Goal: Information Seeking & Learning: Learn about a topic

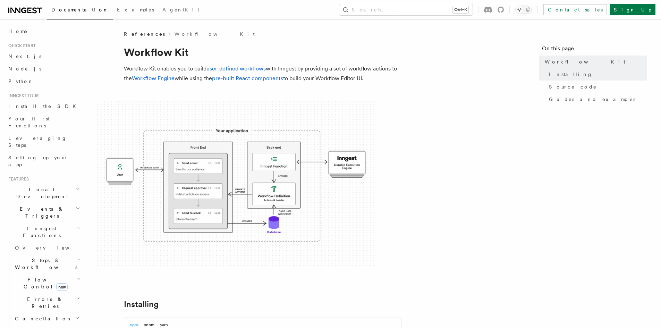
click at [76, 276] on icon "button" at bounding box center [78, 279] width 4 height 6
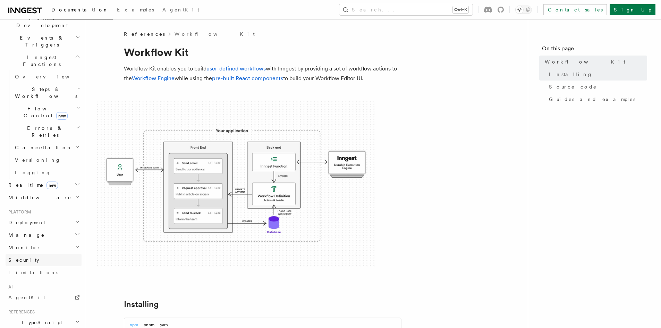
scroll to position [173, 0]
click at [61, 189] on h2 "Middleware" at bounding box center [44, 195] width 76 height 12
click at [42, 201] on link "Overview" at bounding box center [46, 207] width 69 height 12
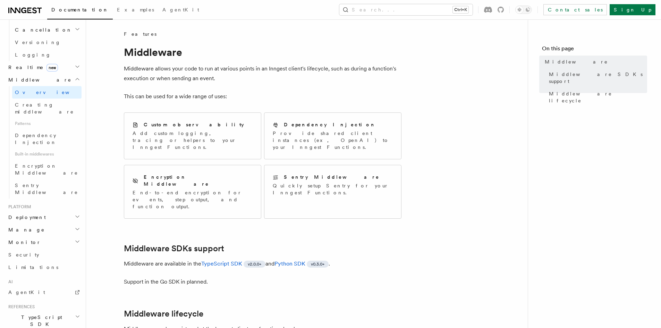
scroll to position [312, 0]
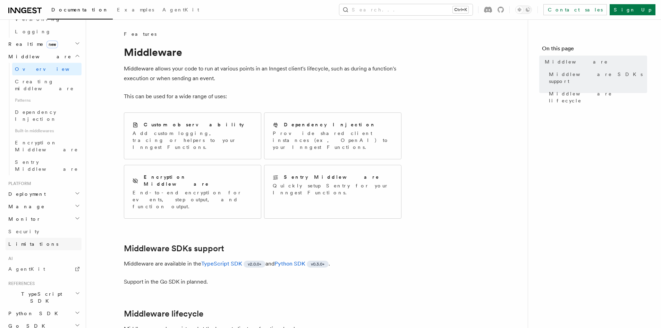
click at [42, 238] on link "Limitations" at bounding box center [44, 244] width 76 height 12
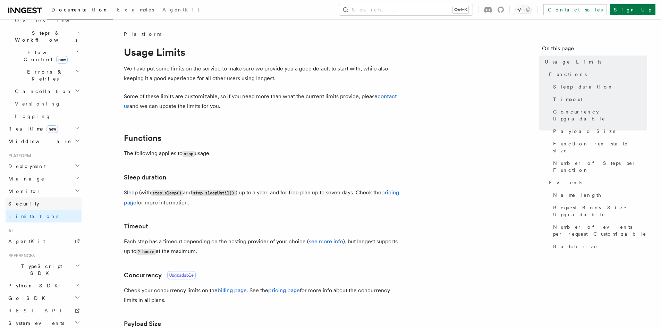
click at [39, 197] on link "Security" at bounding box center [44, 203] width 76 height 12
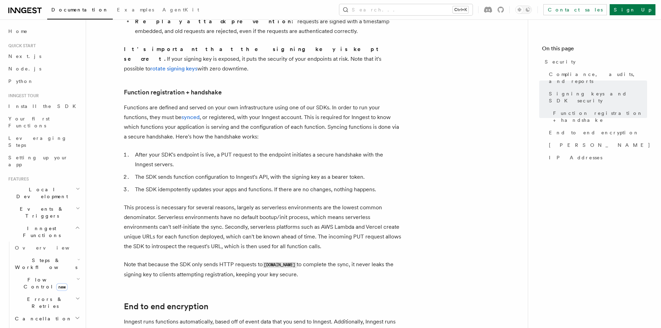
click at [56, 203] on h2 "Events & Triggers" at bounding box center [44, 212] width 76 height 19
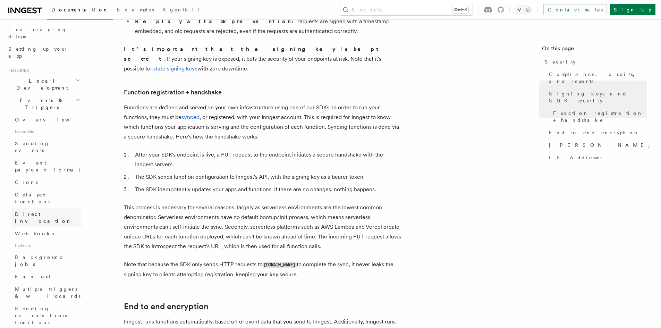
scroll to position [139, 0]
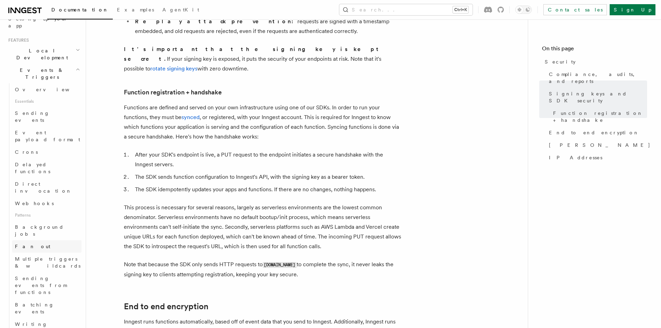
click at [39, 240] on link "Fan out" at bounding box center [46, 246] width 69 height 12
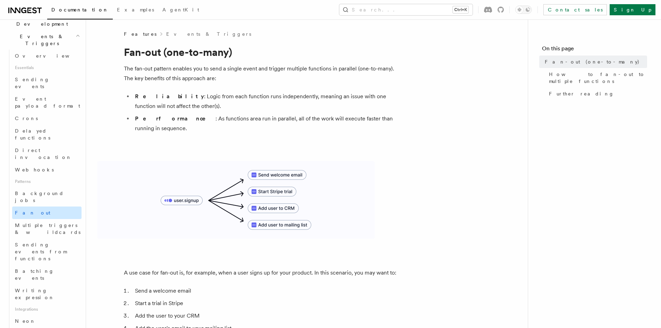
scroll to position [173, 0]
click at [51, 264] on link "Batching events" at bounding box center [46, 273] width 69 height 19
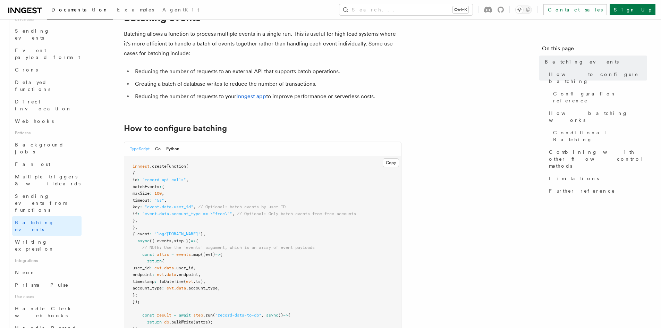
scroll to position [243, 0]
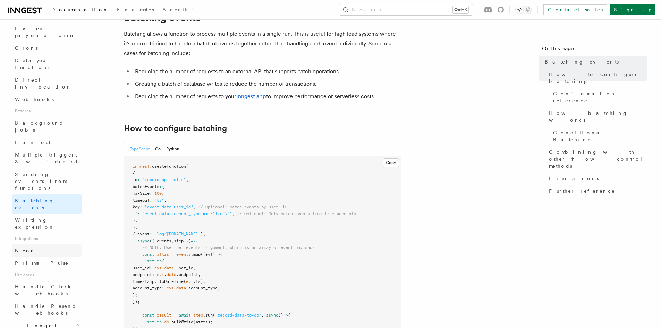
click at [32, 244] on link "Neon" at bounding box center [46, 250] width 69 height 12
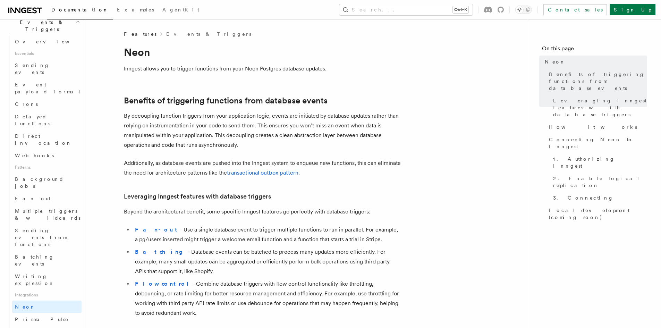
scroll to position [173, 0]
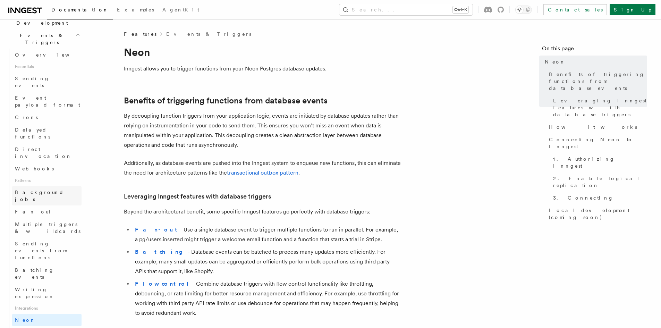
click at [45, 189] on span "Background jobs" at bounding box center [39, 195] width 49 height 12
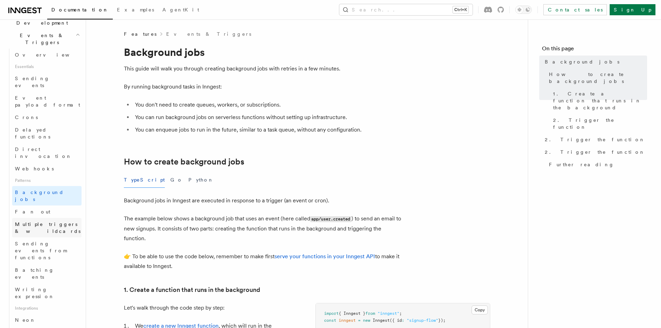
click at [51, 221] on span "Multiple triggers & wildcards" at bounding box center [48, 228] width 67 height 14
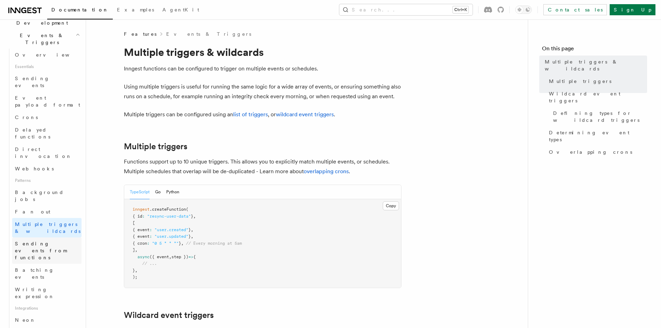
click at [56, 240] on span "Sending events from functions" at bounding box center [48, 250] width 67 height 21
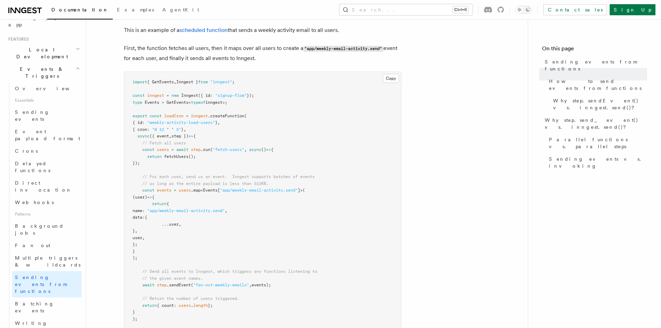
scroll to position [139, 0]
click at [52, 130] on span "Event payload format" at bounding box center [47, 136] width 65 height 12
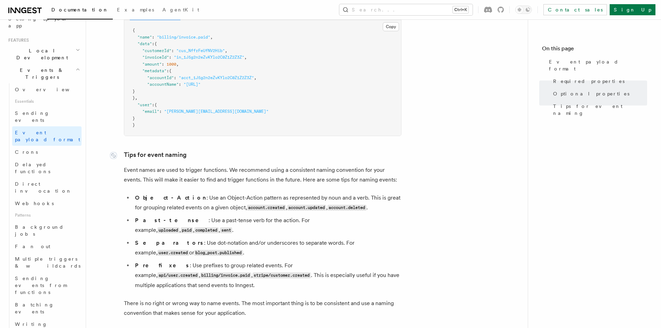
scroll to position [347, 0]
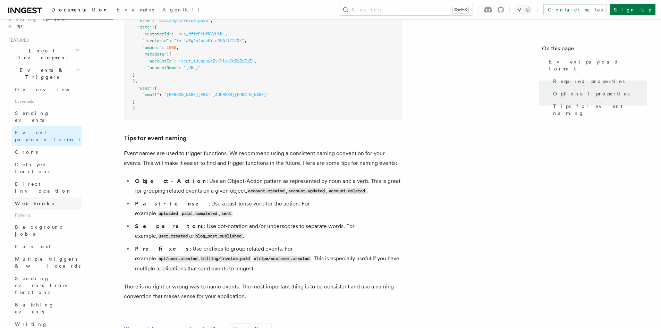
click at [55, 197] on link "Webhooks" at bounding box center [46, 203] width 69 height 12
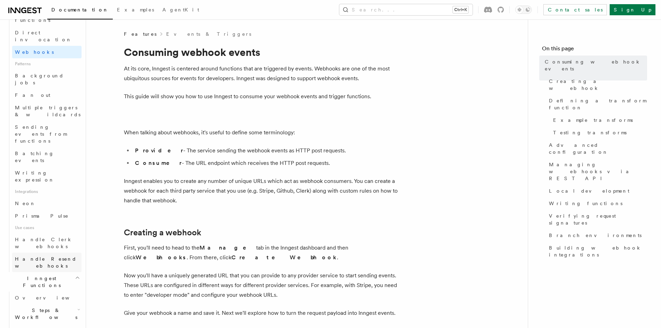
scroll to position [312, 0]
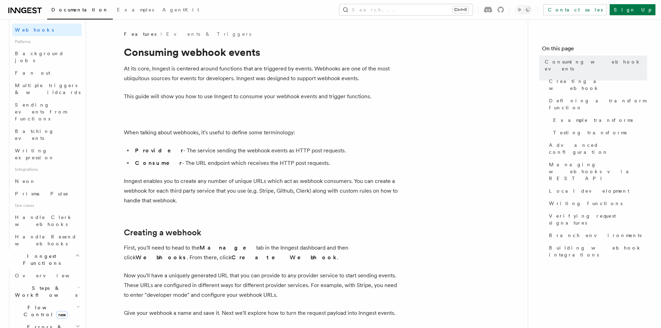
click at [77, 285] on icon "button" at bounding box center [78, 288] width 3 height 6
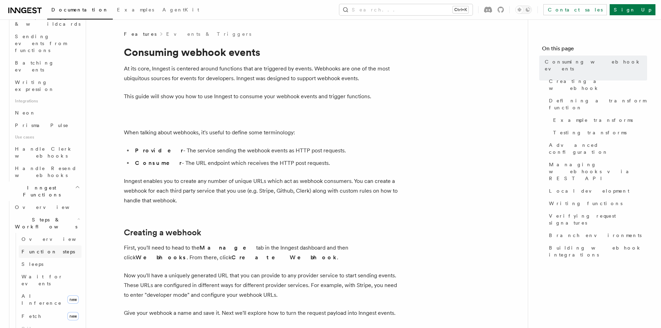
scroll to position [382, 0]
click at [42, 308] on link "Fetch new" at bounding box center [50, 315] width 63 height 14
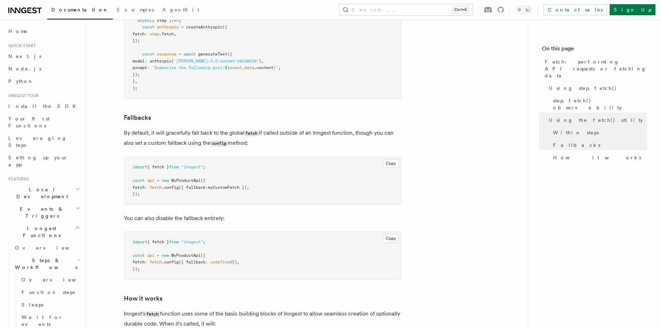
click at [59, 203] on h2 "Events & Triggers" at bounding box center [44, 212] width 76 height 19
click at [456, 11] on button "Search... Ctrl+K" at bounding box center [405, 9] width 133 height 11
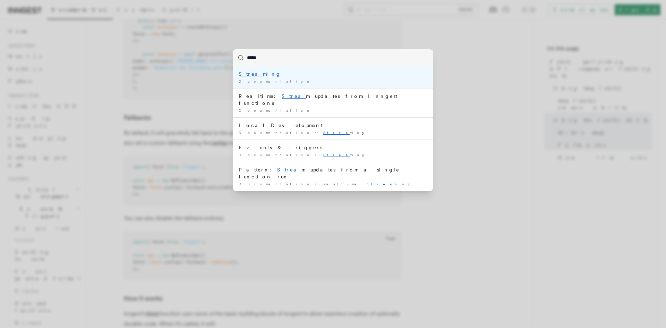
type input "******"
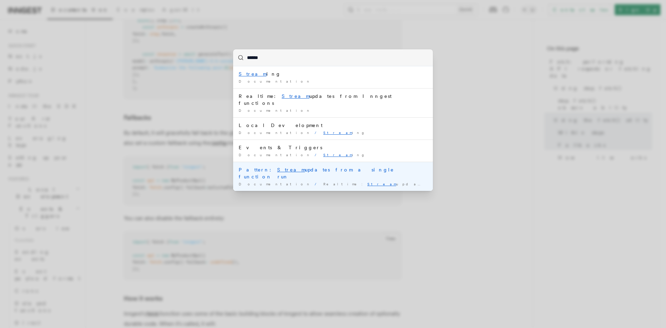
click at [277, 167] on mark "Stream" at bounding box center [291, 170] width 28 height 6
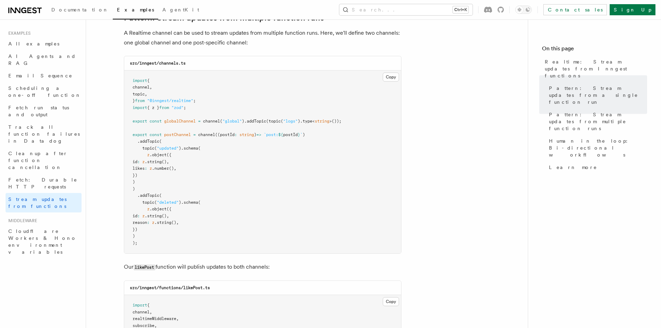
scroll to position [637, 0]
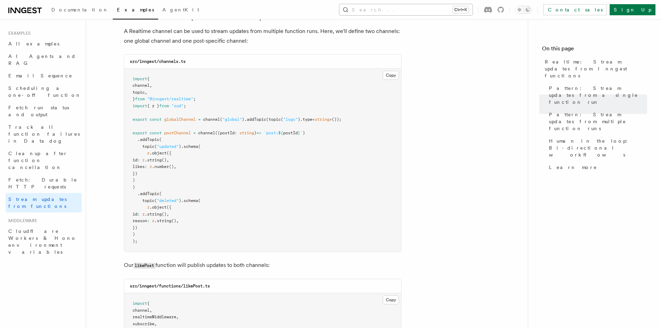
click at [406, 9] on button "Search... Ctrl+K" at bounding box center [405, 9] width 133 height 11
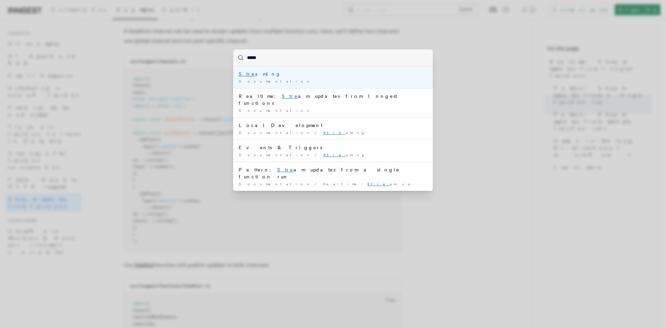
type input "******"
click at [302, 79] on div "Documentation /" at bounding box center [333, 81] width 189 height 5
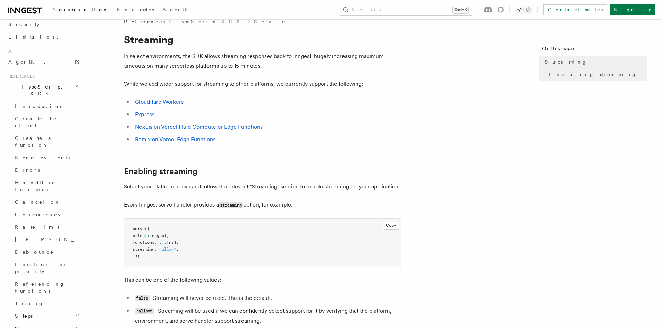
scroll to position [416, 0]
click at [69, 300] on h2 "Steps" at bounding box center [46, 306] width 69 height 12
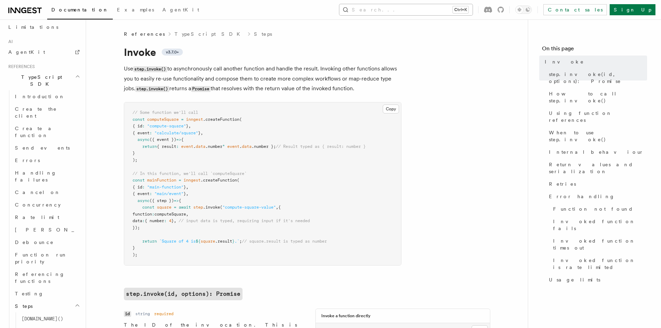
click at [417, 7] on button "Search... Ctrl+K" at bounding box center [405, 9] width 133 height 11
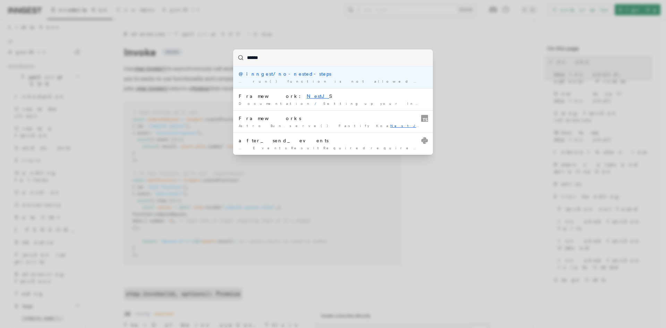
type input "*******"
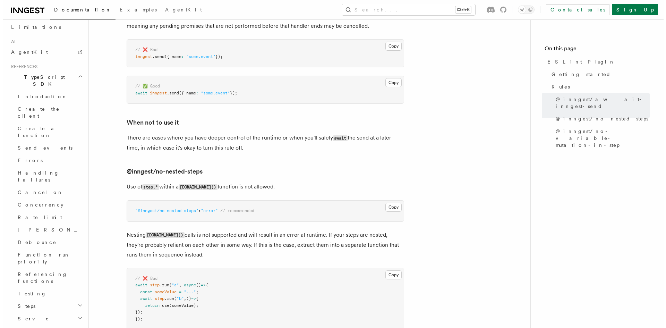
scroll to position [442, 0]
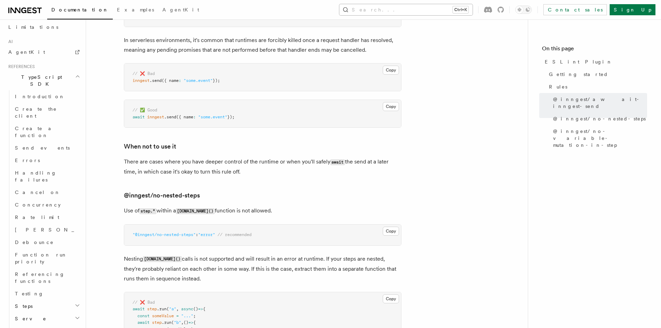
click at [446, 8] on button "Search... Ctrl+K" at bounding box center [405, 9] width 133 height 11
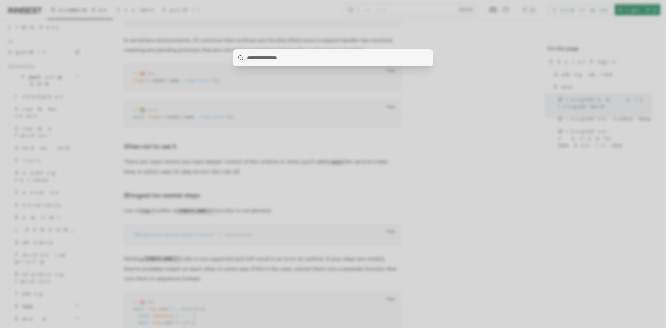
type input "*"
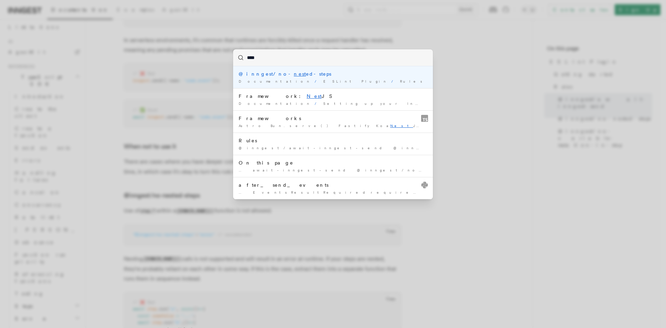
drag, startPoint x: 262, startPoint y: 58, endPoint x: 236, endPoint y: 56, distance: 26.1
click at [237, 56] on input "****" at bounding box center [333, 57] width 200 height 17
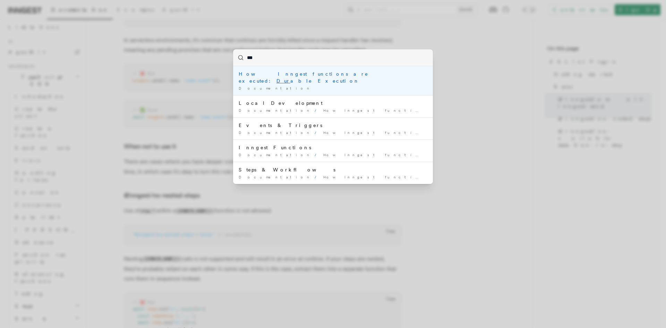
type input "****"
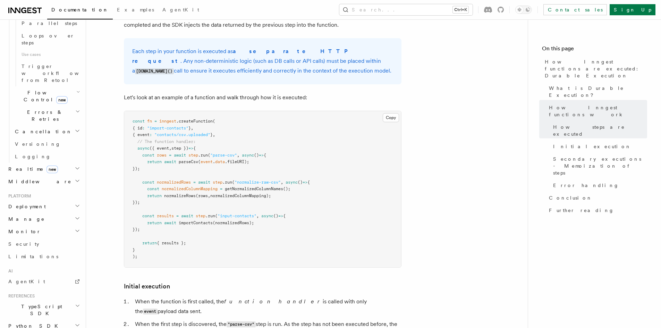
scroll to position [590, 0]
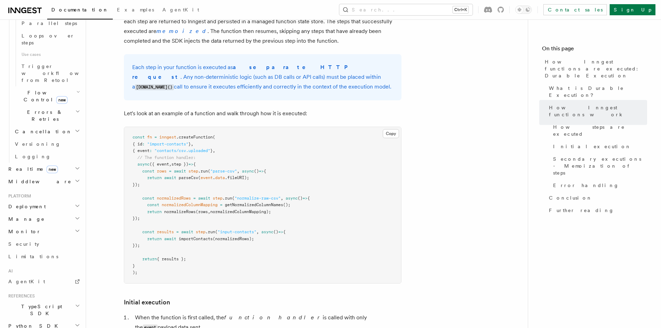
click at [96, 172] on div "Features Inngest Functions Steps & Workflows How Inngest functions are executed…" at bounding box center [318, 246] width 464 height 1673
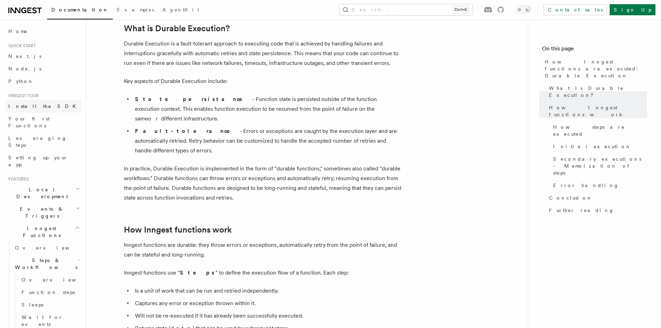
scroll to position [104, 0]
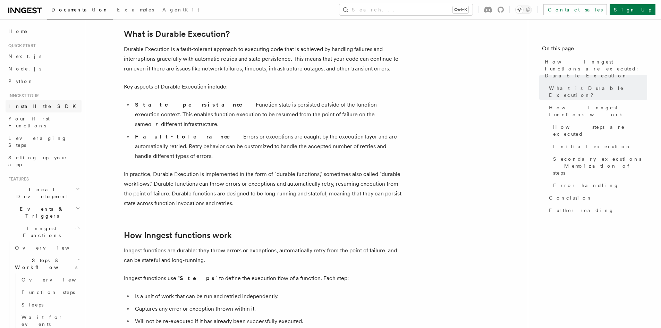
click at [48, 107] on link "Install the SDK" at bounding box center [44, 106] width 76 height 12
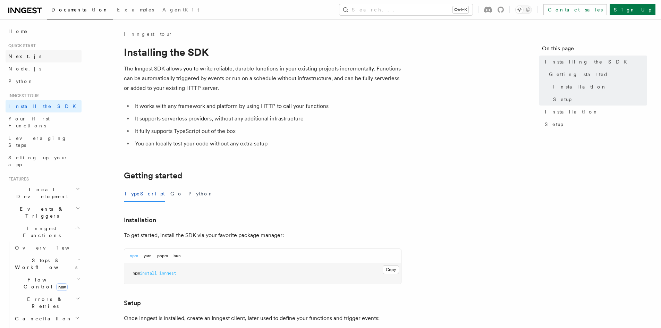
click at [32, 57] on link "Next.js" at bounding box center [44, 56] width 76 height 12
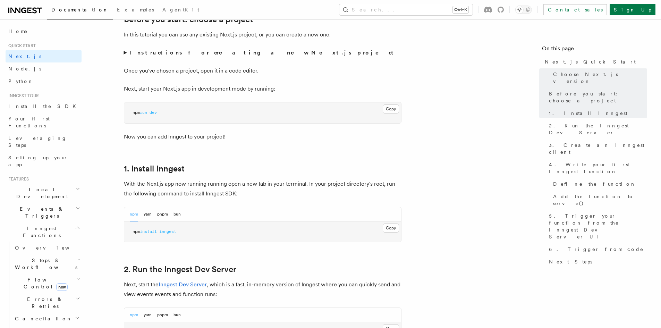
scroll to position [278, 0]
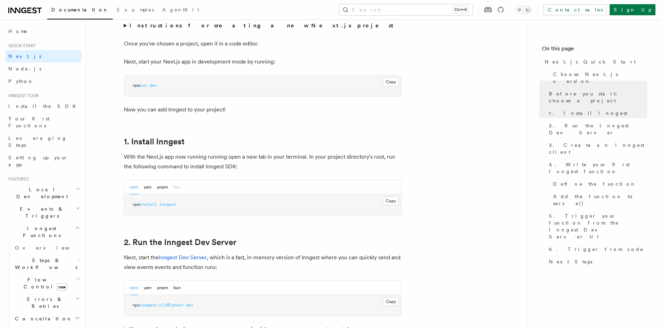
click at [178, 191] on button "bun" at bounding box center [176, 187] width 7 height 14
drag, startPoint x: 216, startPoint y: 203, endPoint x: 115, endPoint y: 204, distance: 101.0
copy span "bun add inngest"
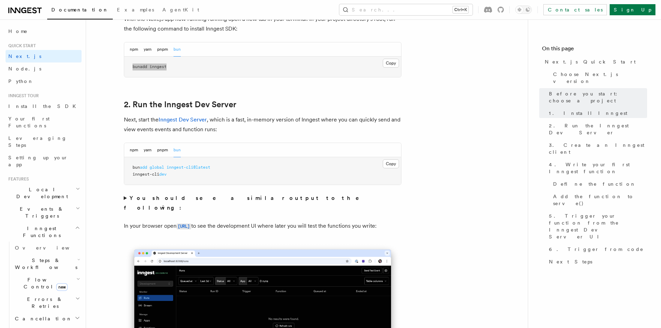
scroll to position [416, 0]
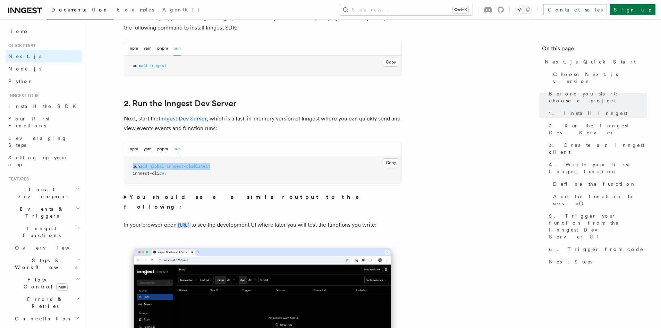
drag, startPoint x: 233, startPoint y: 163, endPoint x: 124, endPoint y: 162, distance: 109.3
click at [124, 162] on div "npm yarn pnpm bun Copy Copied bun add global inngest-cli@latest inngest-cli dev" at bounding box center [263, 163] width 278 height 42
copy span "bun add global inngest-cli@latest"
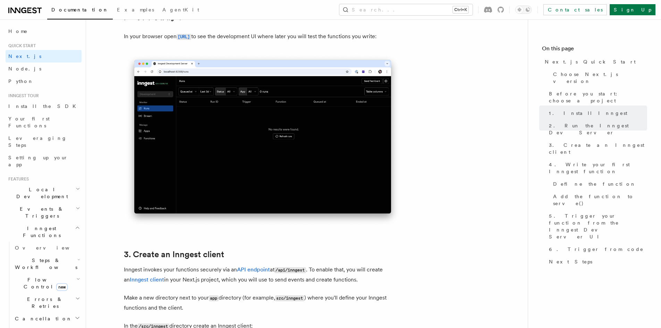
scroll to position [520, 0]
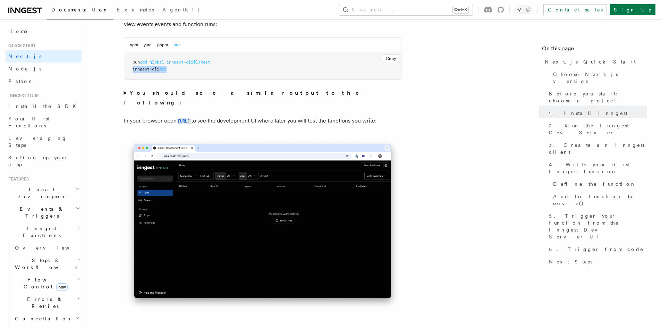
drag, startPoint x: 170, startPoint y: 70, endPoint x: 128, endPoint y: 71, distance: 41.7
click at [128, 71] on pre "bun add global inngest-cli@latest inngest-cli dev" at bounding box center [262, 65] width 277 height 27
copy span "inngest-cli dev"
click at [129, 46] on div "npm yarn pnpm bun" at bounding box center [262, 45] width 277 height 14
click at [133, 46] on button "npm" at bounding box center [134, 45] width 8 height 14
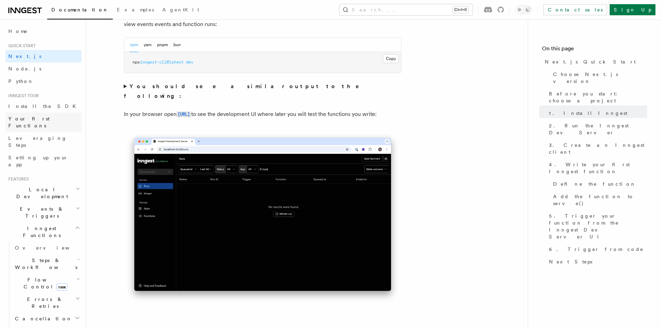
click at [62, 117] on link "Your first Functions" at bounding box center [44, 121] width 76 height 19
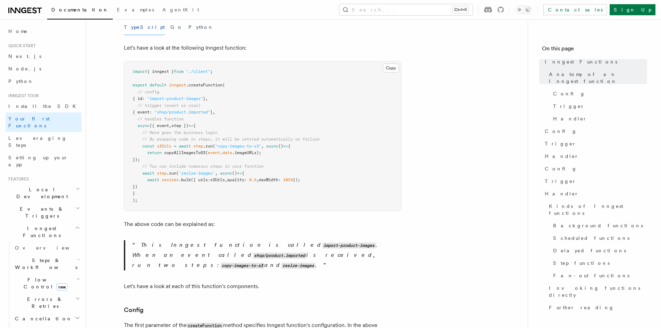
scroll to position [173, 0]
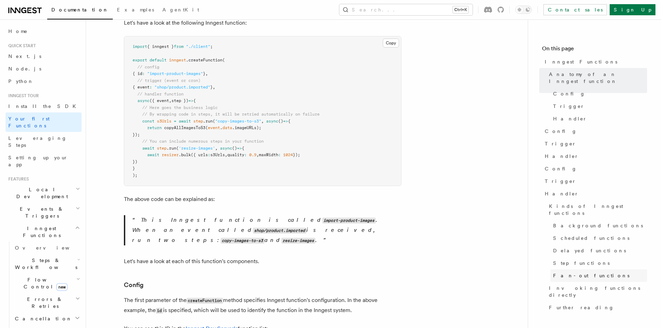
click at [578, 272] on span "Fan-out functions" at bounding box center [591, 275] width 76 height 7
click at [570, 272] on span "Fan-out functions" at bounding box center [591, 275] width 76 height 7
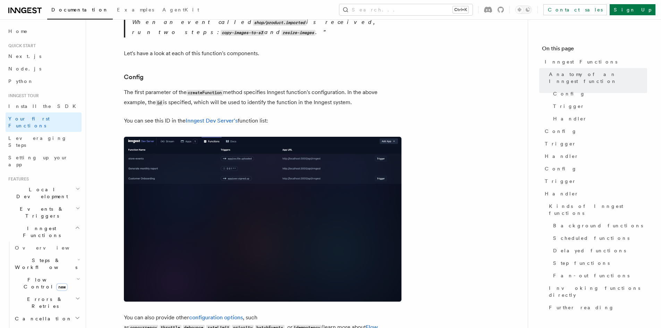
scroll to position [382, 0]
click at [596, 269] on link "Fan-out functions" at bounding box center [598, 275] width 97 height 12
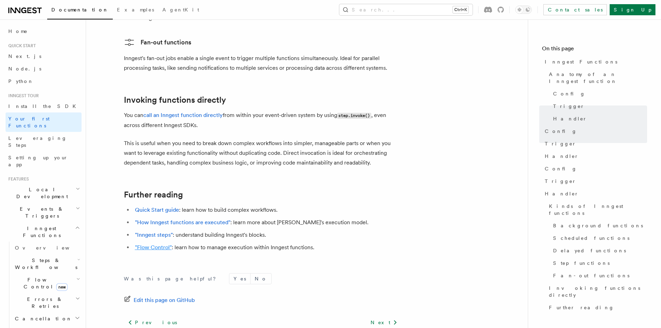
scroll to position [1338, 0]
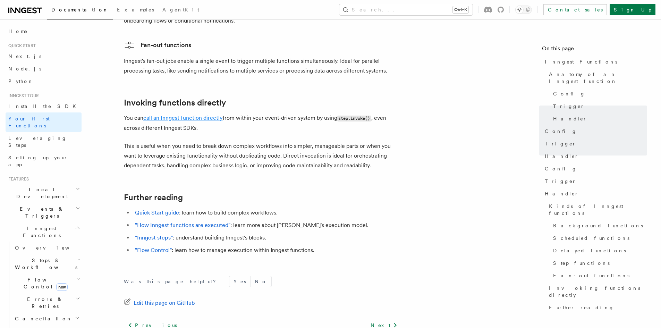
click at [179, 115] on link "call an Inngest function directly" at bounding box center [182, 118] width 79 height 7
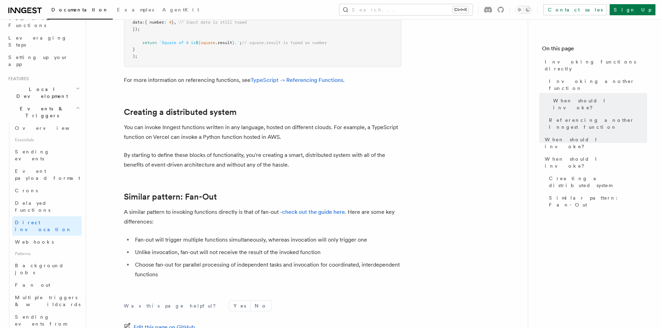
scroll to position [104, 0]
click at [32, 310] on span "Sending events from functions" at bounding box center [41, 319] width 52 height 19
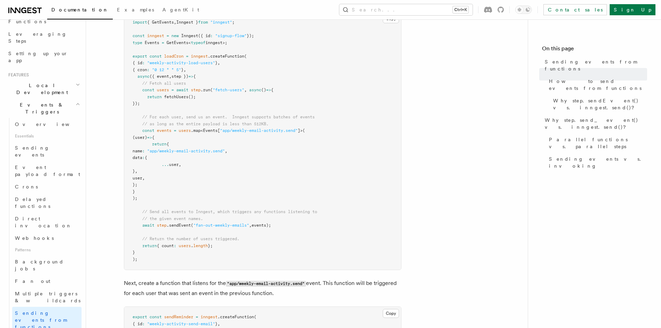
scroll to position [312, 0]
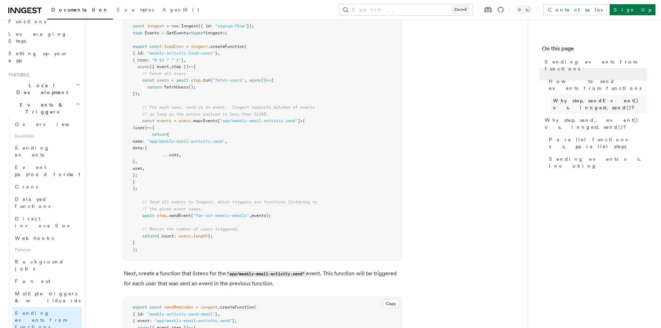
click at [566, 94] on link "Why step.sendEvent() vs. inngest.send()?" at bounding box center [598, 103] width 97 height 19
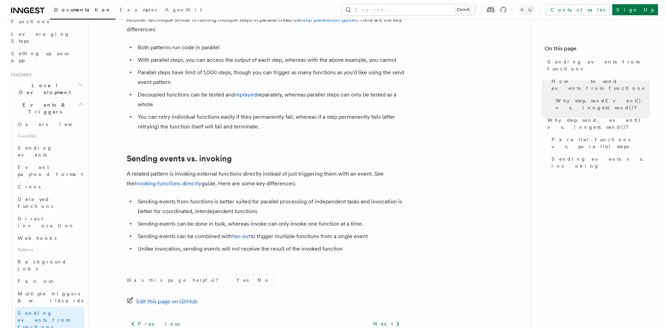
scroll to position [869, 0]
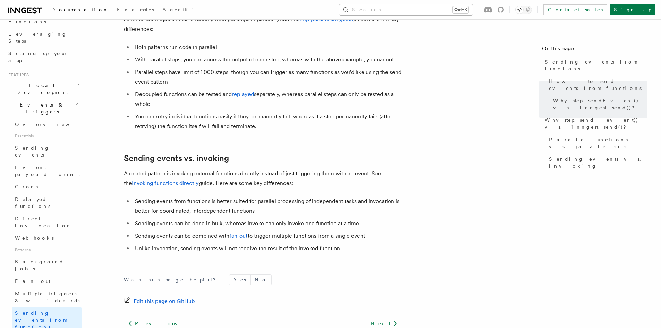
click at [433, 11] on button "Search... Ctrl+K" at bounding box center [405, 9] width 133 height 11
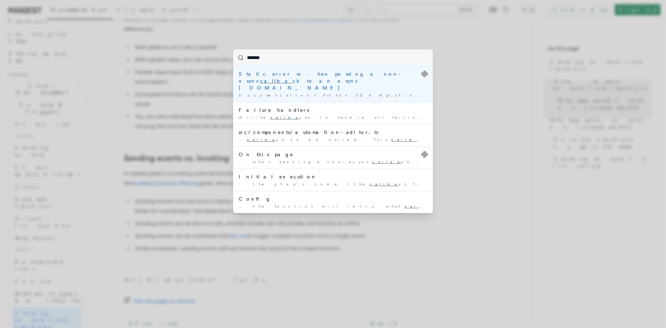
type input "********"
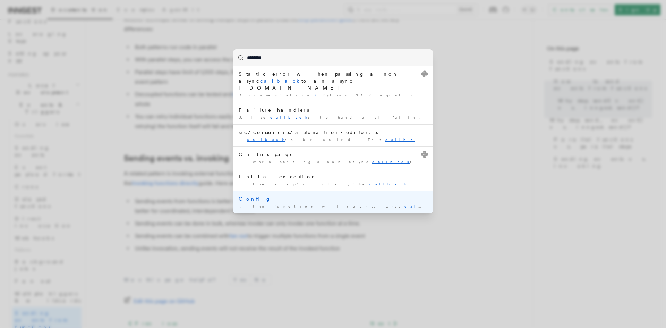
click at [253, 195] on div "Config" at bounding box center [333, 198] width 189 height 7
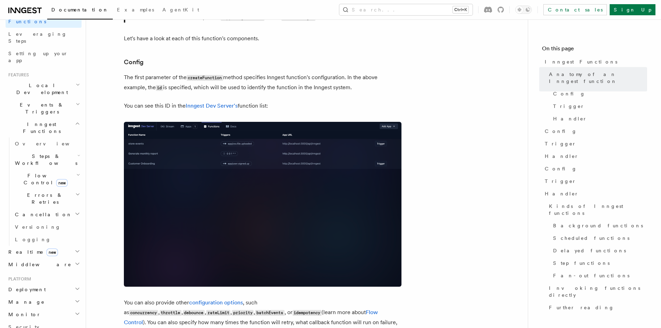
scroll to position [400, 0]
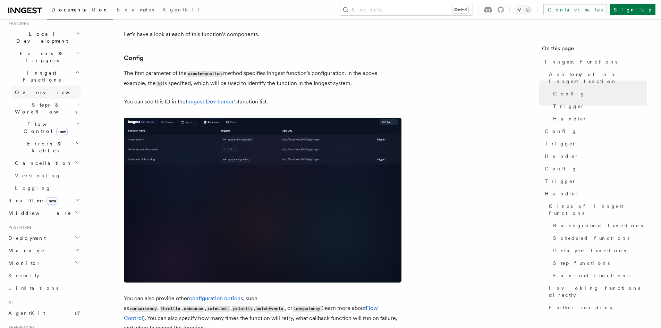
scroll to position [173, 0]
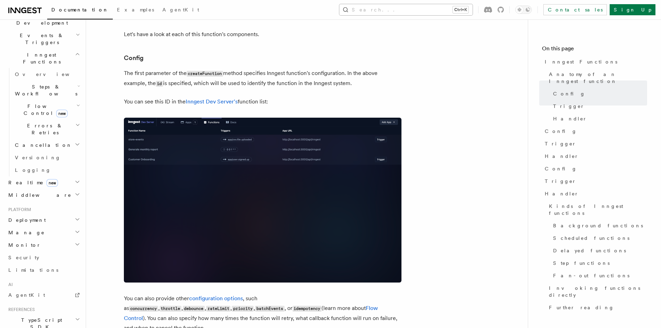
click at [420, 5] on div "Documentation Examples AgentKit Search... Ctrl+K Contact sales Sign Up" at bounding box center [330, 9] width 661 height 19
click at [419, 9] on button "Search... Ctrl+K" at bounding box center [405, 9] width 133 height 11
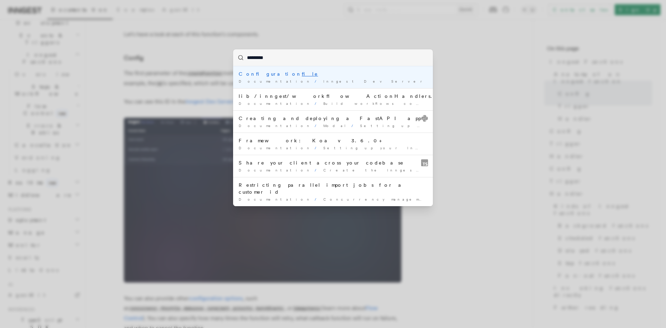
click at [298, 56] on input "*********" at bounding box center [333, 57] width 200 height 17
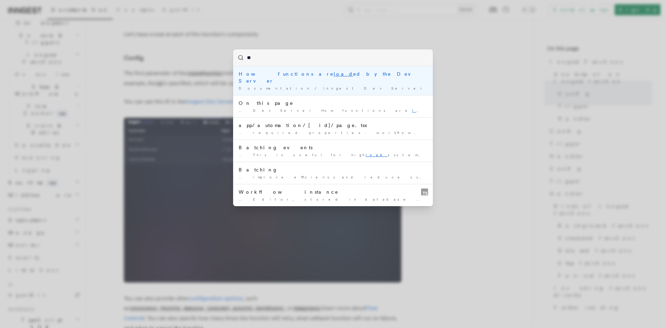
type input "*"
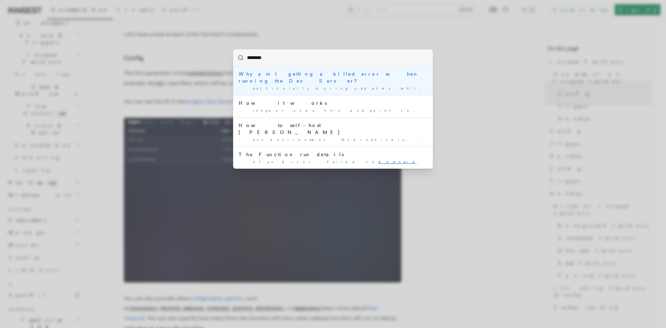
type input "********"
click at [282, 45] on div "******** Why am I getting a killed error when running the Dev Server? … particu…" at bounding box center [333, 164] width 666 height 328
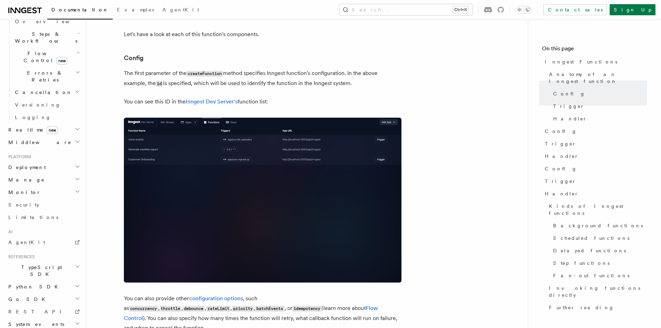
scroll to position [227, 0]
click at [55, 317] on h2 "System events" at bounding box center [44, 323] width 76 height 12
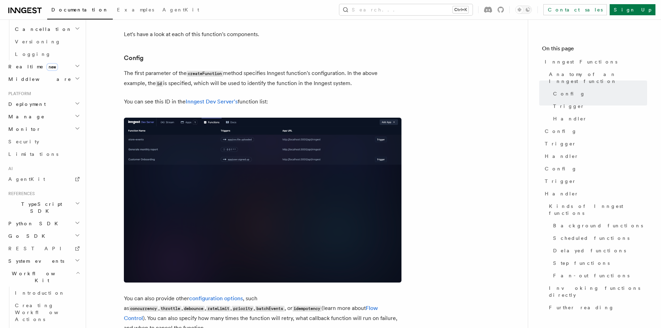
scroll to position [290, 0]
click at [54, 302] on span "Creating Workflow Actions" at bounding box center [45, 311] width 60 height 19
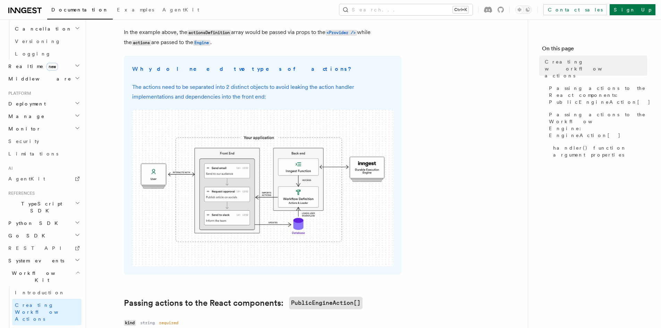
scroll to position [208, 0]
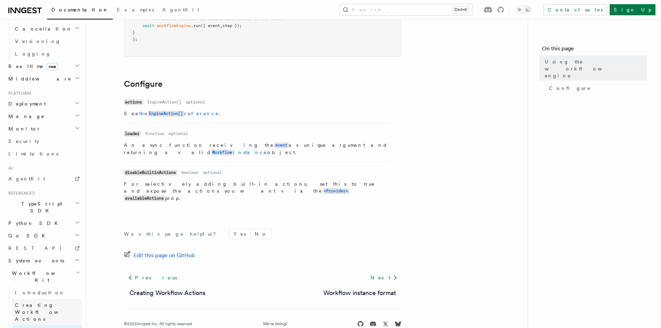
scroll to position [212, 0]
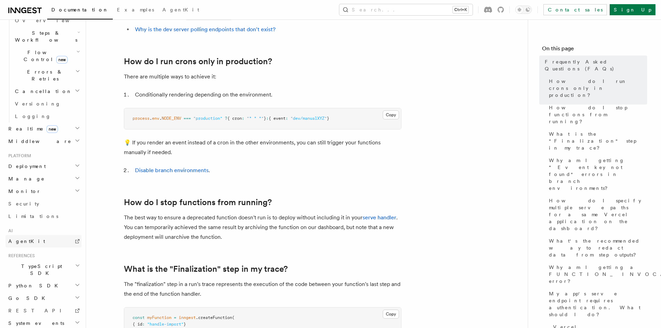
scroll to position [173, 0]
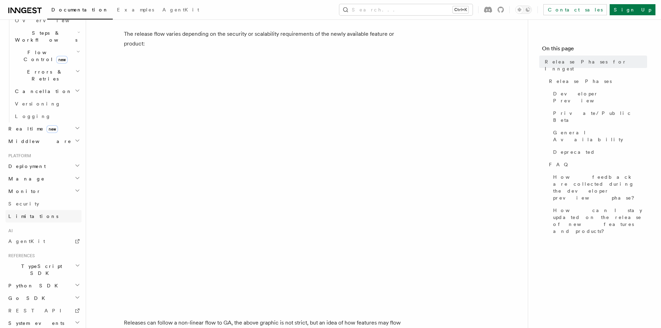
scroll to position [69, 0]
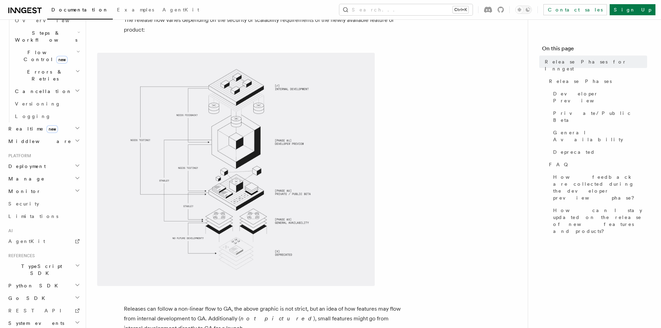
click at [52, 260] on h2 "TypeScript SDK" at bounding box center [44, 269] width 76 height 19
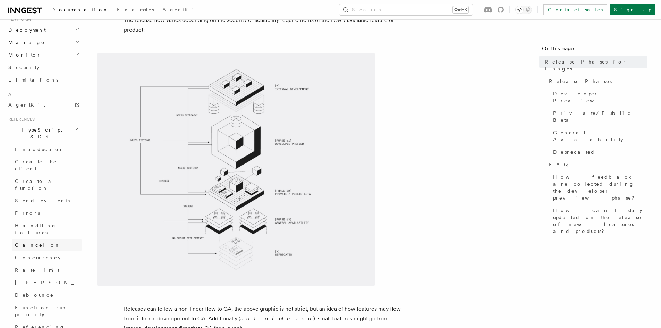
scroll to position [366, 0]
click at [51, 322] on span "Referencing functions" at bounding box center [40, 328] width 50 height 12
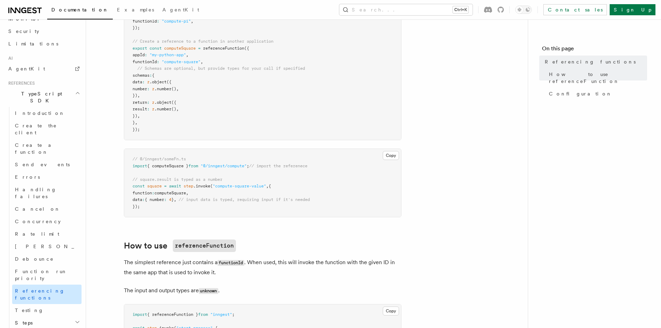
scroll to position [401, 0]
click at [61, 315] on h2 "Steps" at bounding box center [46, 321] width 69 height 12
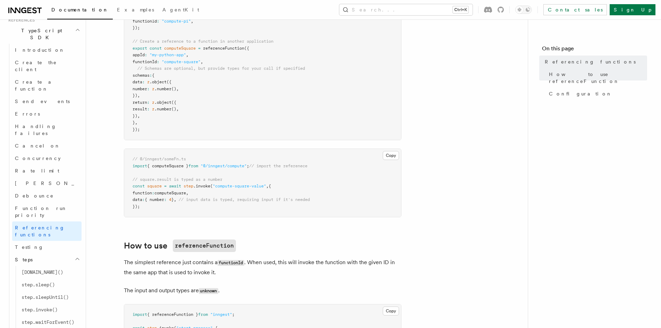
scroll to position [470, 0]
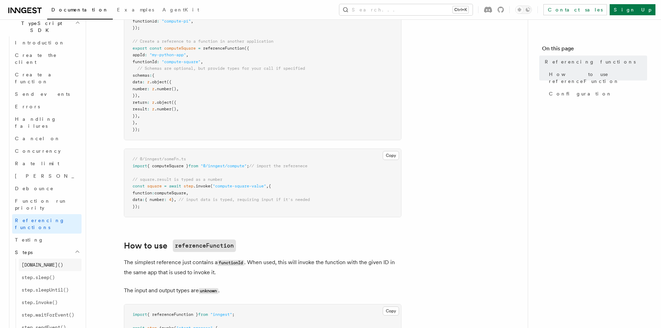
click at [52, 259] on link "[DOMAIN_NAME]()" at bounding box center [50, 265] width 63 height 12
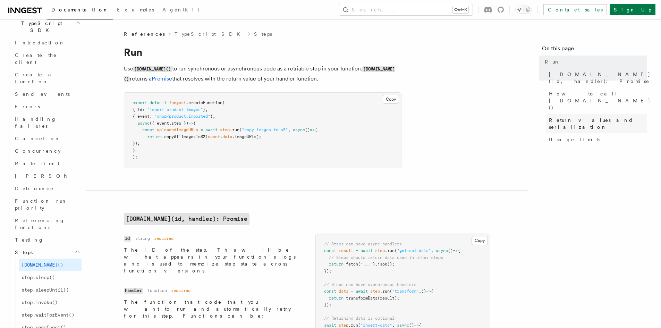
click at [598, 117] on span "Return values and serialization" at bounding box center [598, 124] width 98 height 14
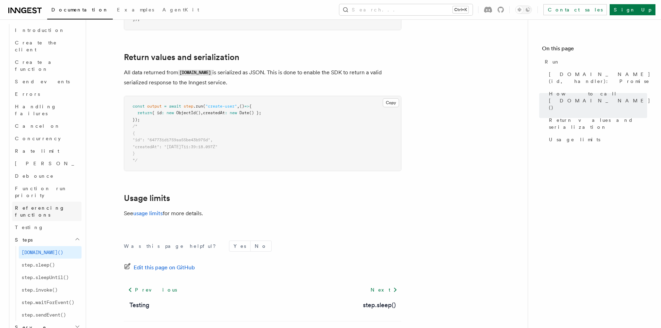
scroll to position [505, 0]
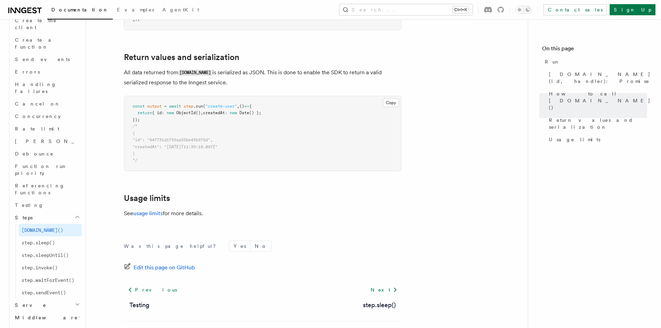
click at [68, 299] on h2 "Serve" at bounding box center [46, 305] width 69 height 12
click at [46, 315] on span "Configuration" at bounding box center [53, 318] width 63 height 6
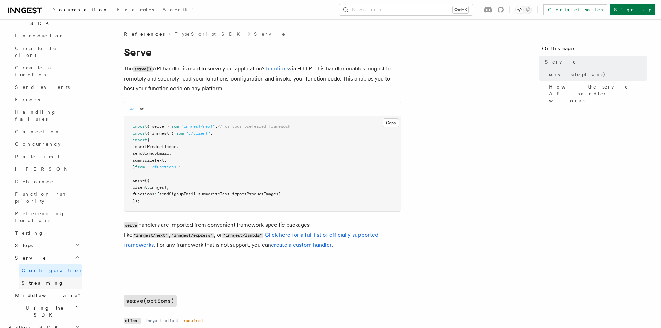
click at [42, 280] on span "Streaming" at bounding box center [43, 283] width 42 height 6
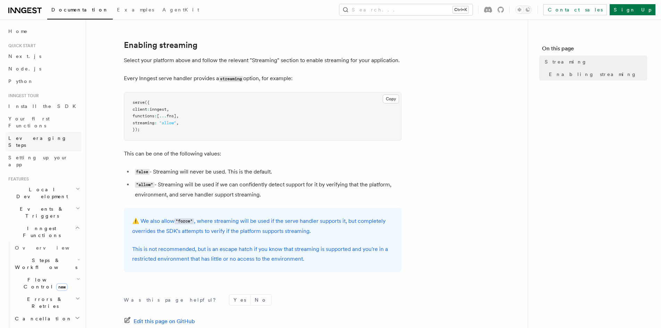
click at [35, 132] on link "Leveraging Steps" at bounding box center [44, 141] width 76 height 19
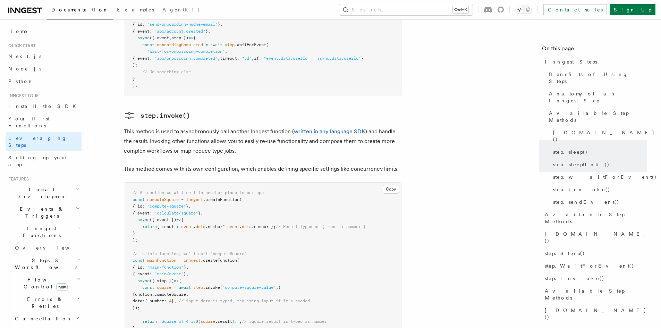
scroll to position [1191, 0]
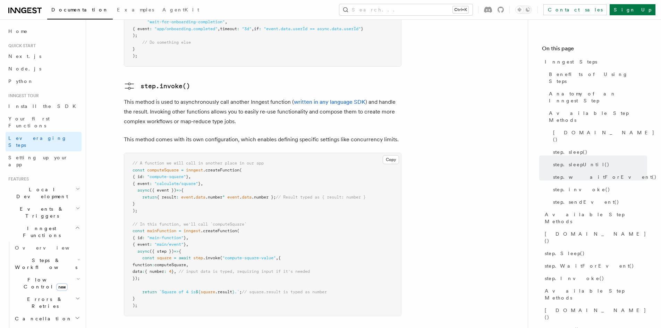
click at [383, 11] on div "Search... Ctrl+K Contact sales Sign Up" at bounding box center [437, 9] width 435 height 11
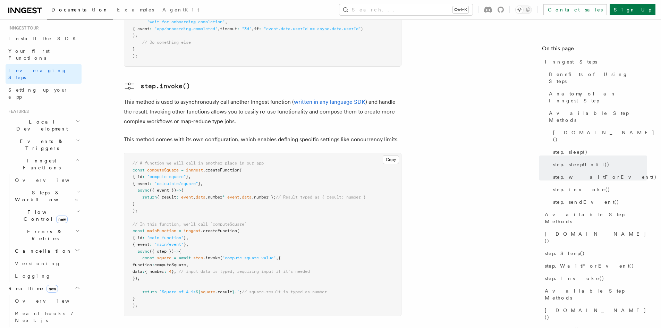
scroll to position [69, 0]
click at [47, 309] on span "React hooks / Next.js" at bounding box center [45, 315] width 61 height 12
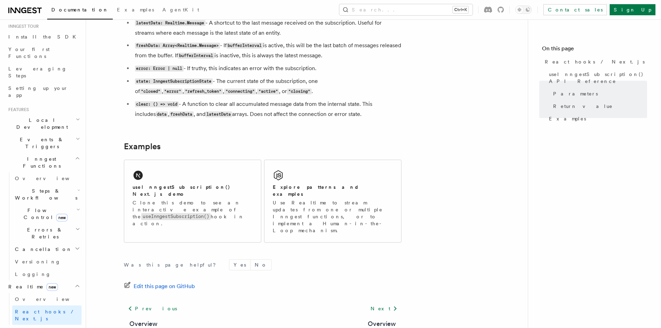
scroll to position [625, 0]
click at [251, 203] on p "Clone this demo to see an interactive example of the useInngestSubscription() h…" at bounding box center [193, 212] width 120 height 28
